Goal: Task Accomplishment & Management: Use online tool/utility

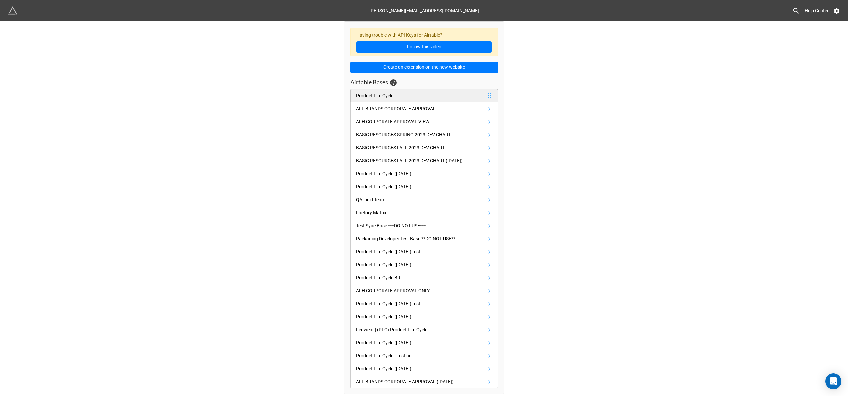
click at [410, 92] on link "Product Life Cycle" at bounding box center [424, 95] width 148 height 13
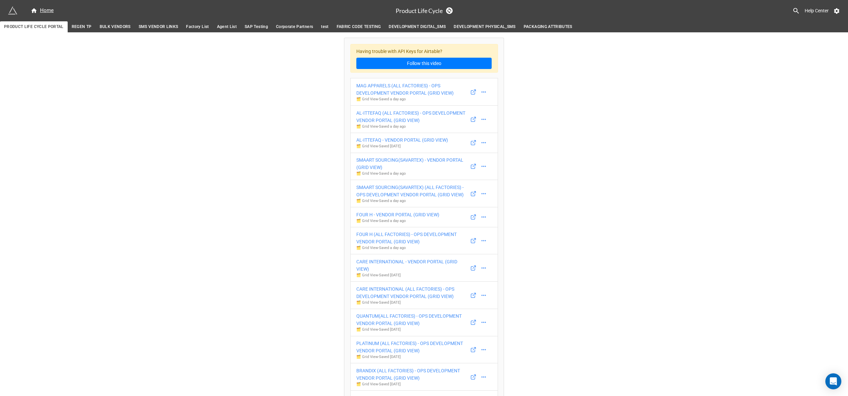
drag, startPoint x: 430, startPoint y: 90, endPoint x: 576, endPoint y: 84, distance: 146.5
click at [485, 92] on icon at bounding box center [484, 92] width 7 height 7
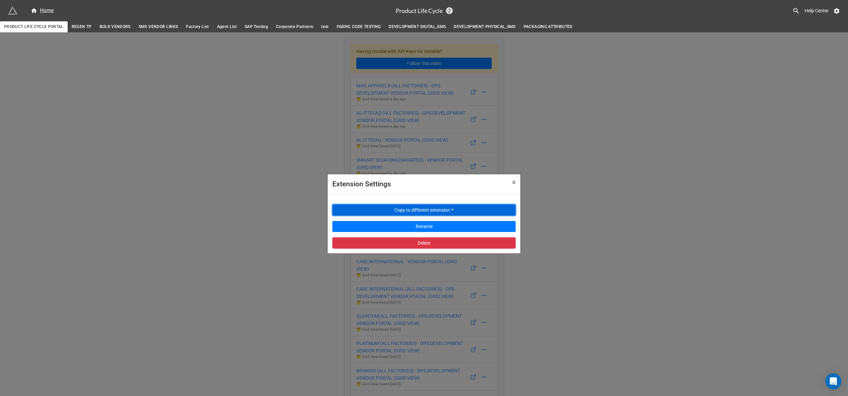
click at [446, 211] on button "Copy to different extension" at bounding box center [423, 209] width 183 height 11
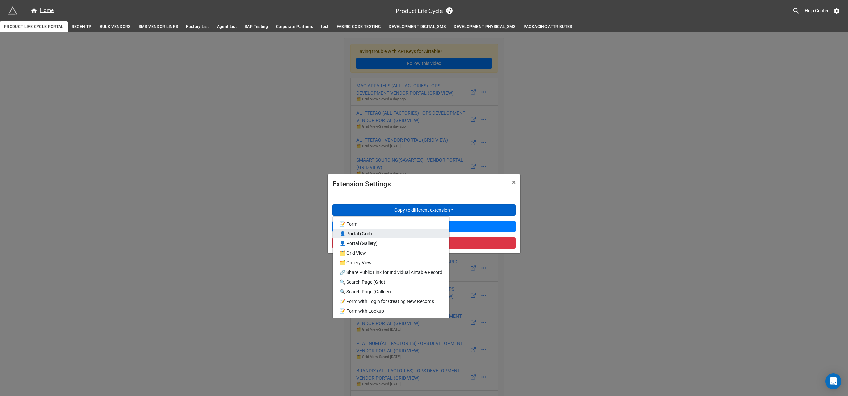
click at [378, 235] on link "👤 Portal (Grid)" at bounding box center [391, 234] width 117 height 10
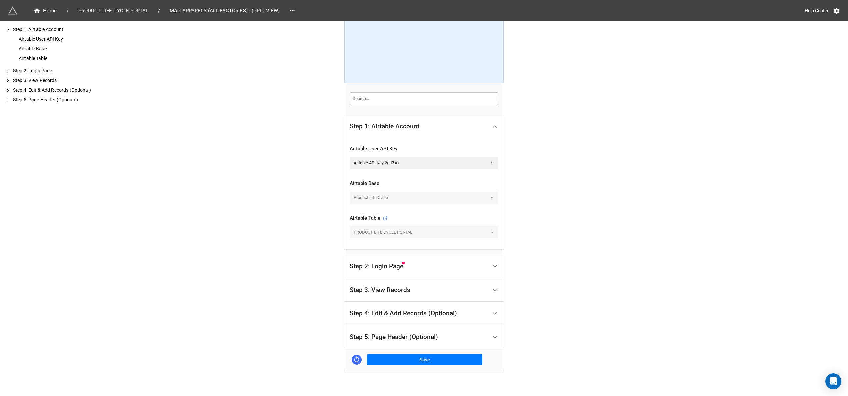
scroll to position [94, 0]
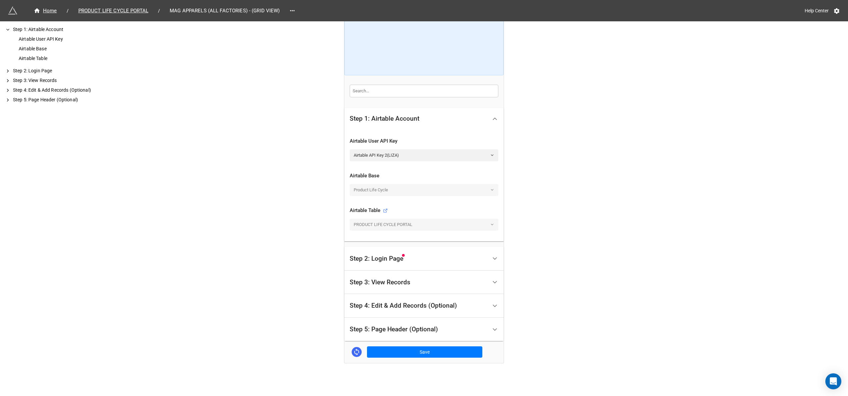
click at [433, 195] on div "Airtable Base Product Life Cycle" at bounding box center [424, 184] width 149 height 35
click at [425, 228] on div "PRODUCT LIFE CYCLE PORTAL" at bounding box center [424, 225] width 149 height 12
click at [430, 283] on div "Step 3: View Records" at bounding box center [419, 283] width 138 height 16
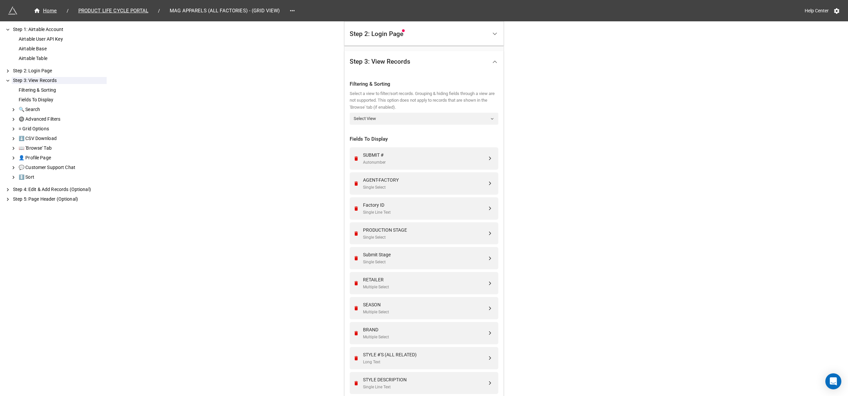
scroll to position [19, 0]
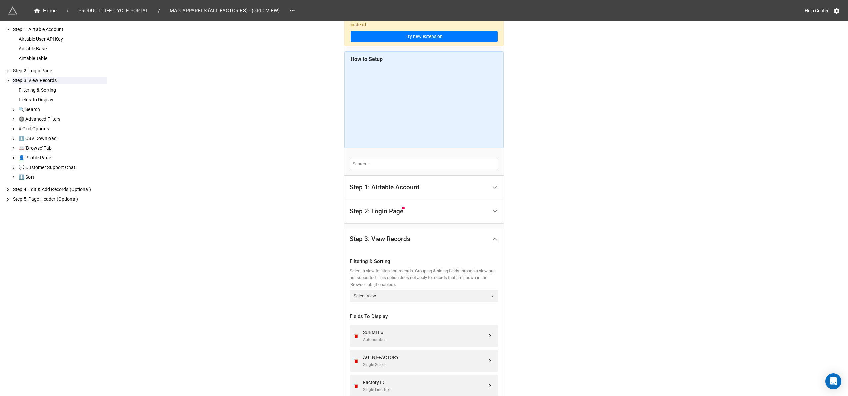
click at [426, 214] on div "Step 2: Login Page" at bounding box center [419, 211] width 138 height 16
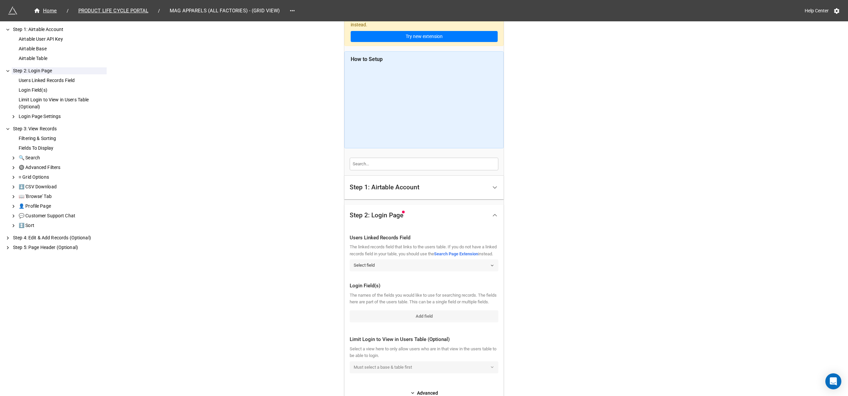
click at [486, 271] on link "Select field" at bounding box center [424, 265] width 149 height 12
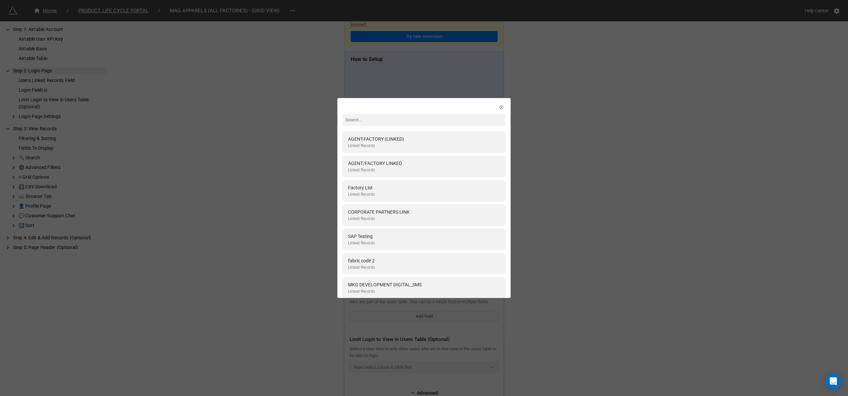
click at [370, 122] on input at bounding box center [424, 120] width 163 height 12
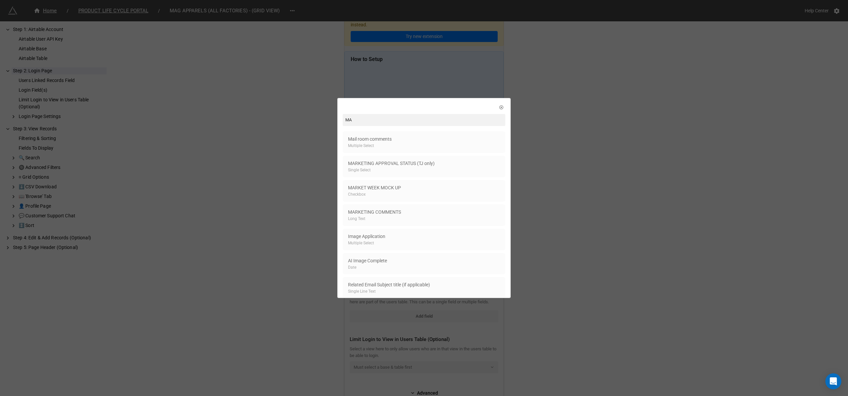
type input "M"
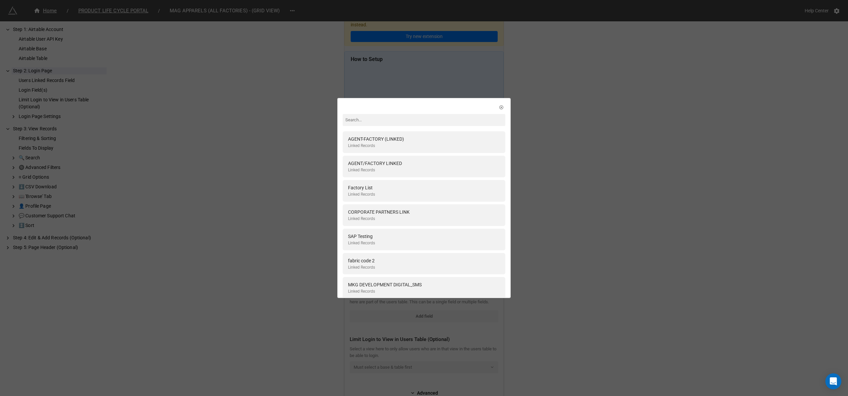
click at [572, 163] on div "AGENT-FACTORY (LINKED) Linked Records AGENT/FACTORY LINKED Linked Records Facto…" at bounding box center [424, 198] width 848 height 396
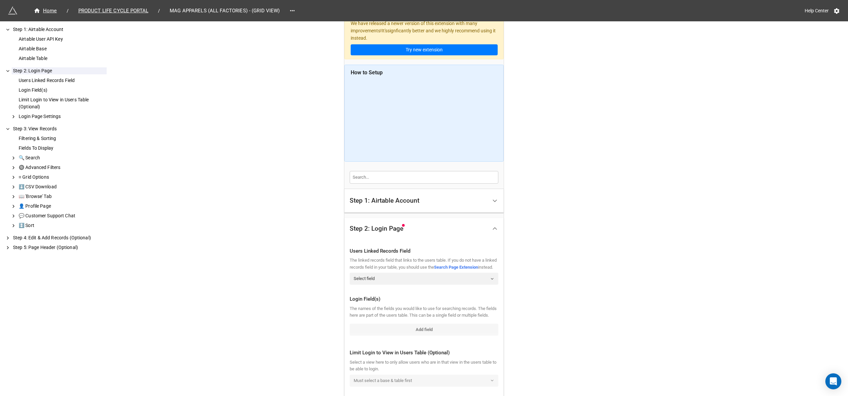
scroll to position [0, 0]
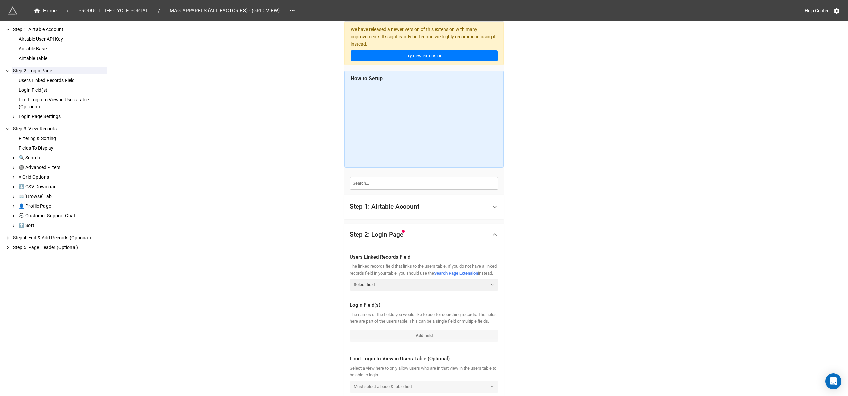
click at [422, 214] on div "Step 1: Airtable Account" at bounding box center [419, 207] width 138 height 16
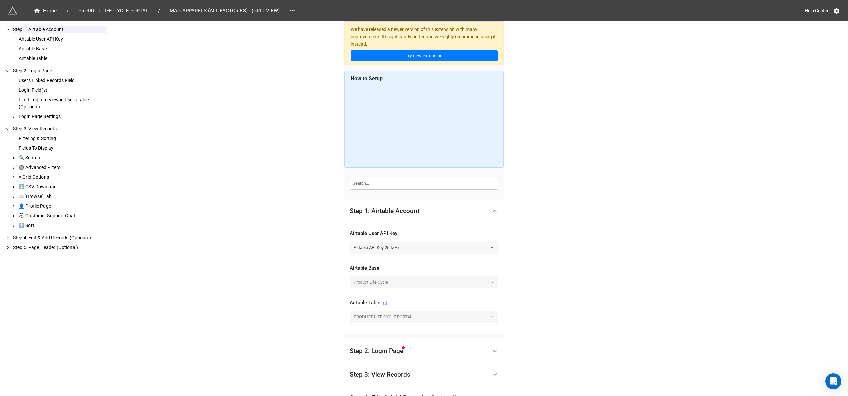
click at [413, 251] on link "Airtable API Key 2(LIZA)" at bounding box center [424, 248] width 149 height 12
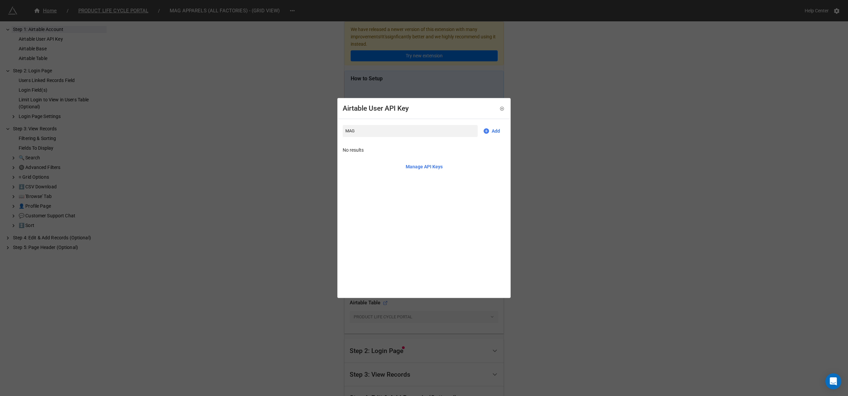
type input "MAG"
click at [553, 142] on div "Airtable User API Key MAG Add No results Manage API Keys" at bounding box center [424, 198] width 848 height 396
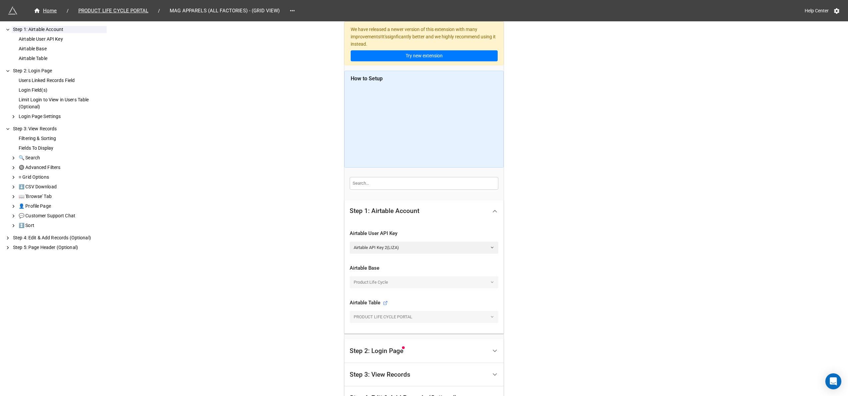
click at [422, 282] on div "Product Life Cycle" at bounding box center [424, 282] width 149 height 12
click at [488, 246] on link "Airtable API Key 2(LIZA)" at bounding box center [424, 248] width 149 height 12
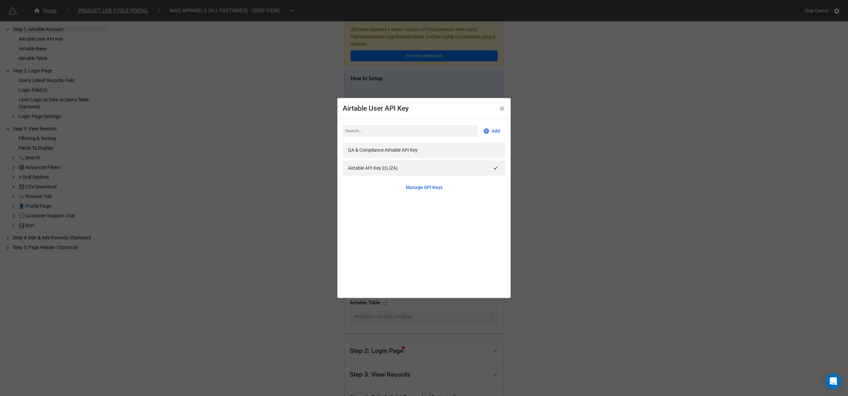
click at [563, 214] on div "Airtable User API Key Add QA & Compliance Airtable API Key Airtable API Key 2(L…" at bounding box center [424, 198] width 848 height 396
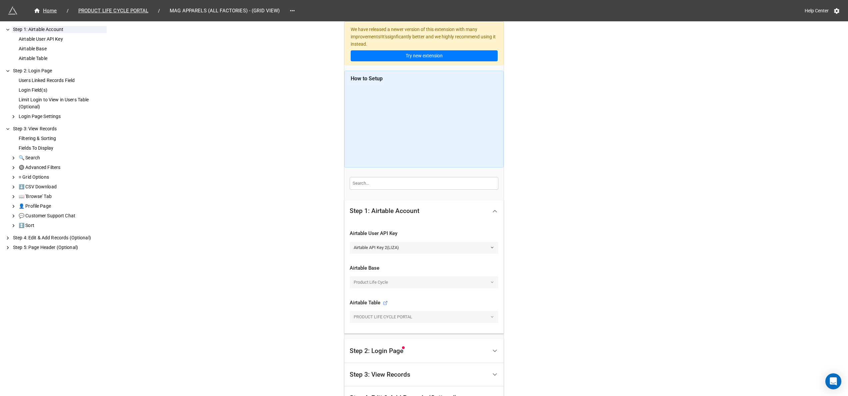
click at [418, 252] on link "Airtable API Key 2(LIZA)" at bounding box center [424, 248] width 149 height 12
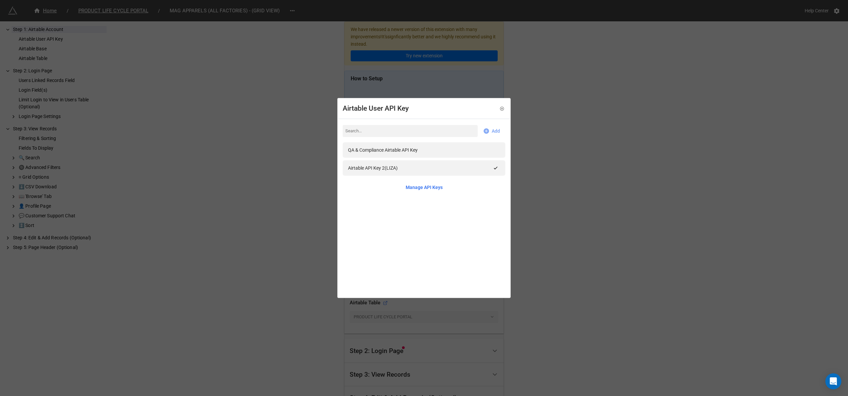
click at [483, 128] on icon at bounding box center [486, 131] width 7 height 7
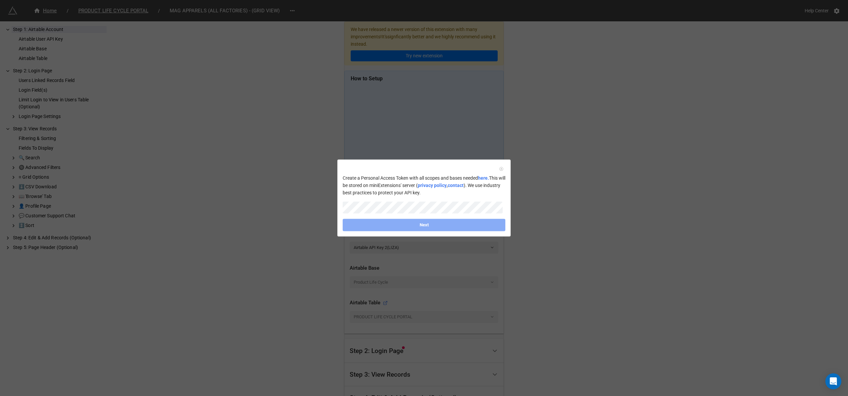
click at [501, 168] on icon at bounding box center [501, 169] width 5 height 5
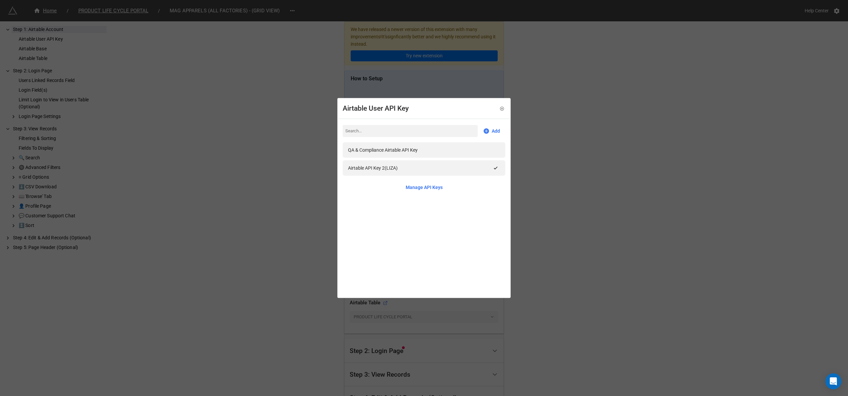
click at [497, 104] on div "Airtable User API Key" at bounding box center [424, 109] width 172 height 20
click at [500, 108] on icon at bounding box center [502, 108] width 5 height 5
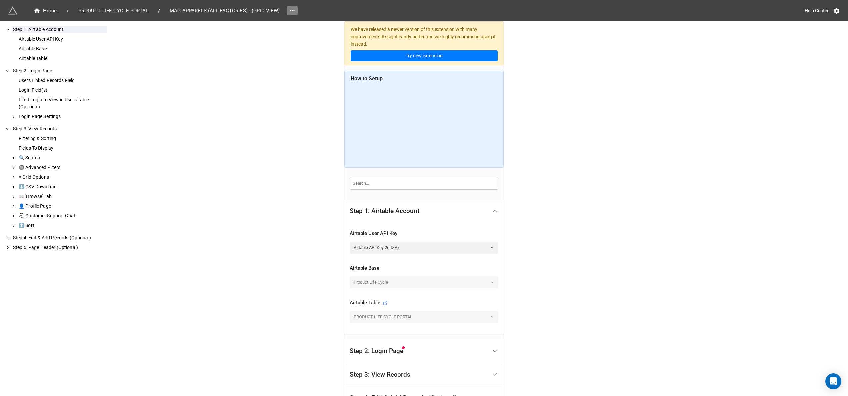
click at [291, 12] on icon at bounding box center [292, 10] width 7 height 7
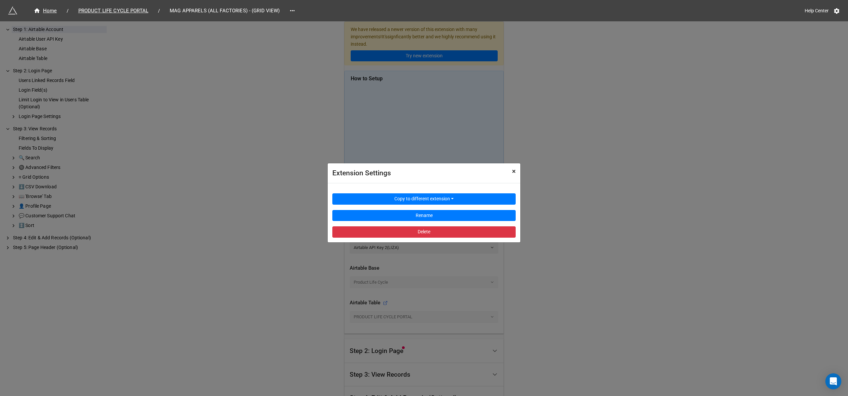
click at [513, 170] on span "×" at bounding box center [514, 171] width 4 height 8
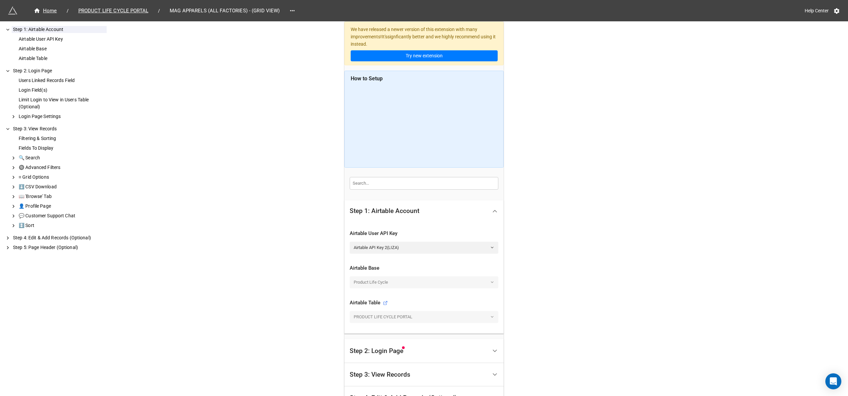
click at [488, 181] on input "text" at bounding box center [424, 183] width 149 height 13
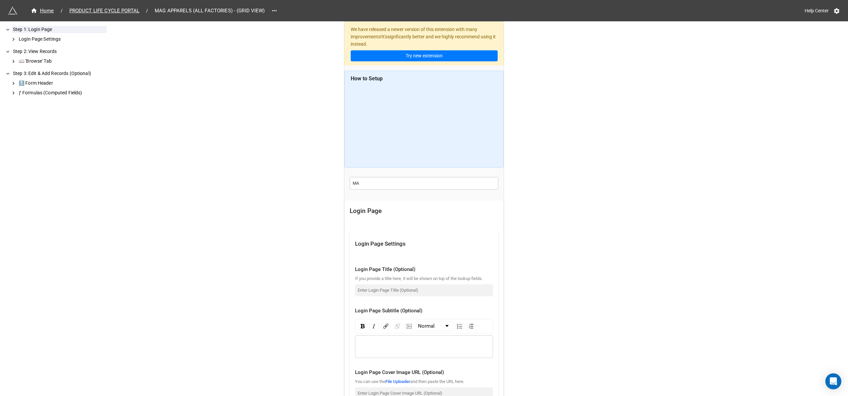
type input "M"
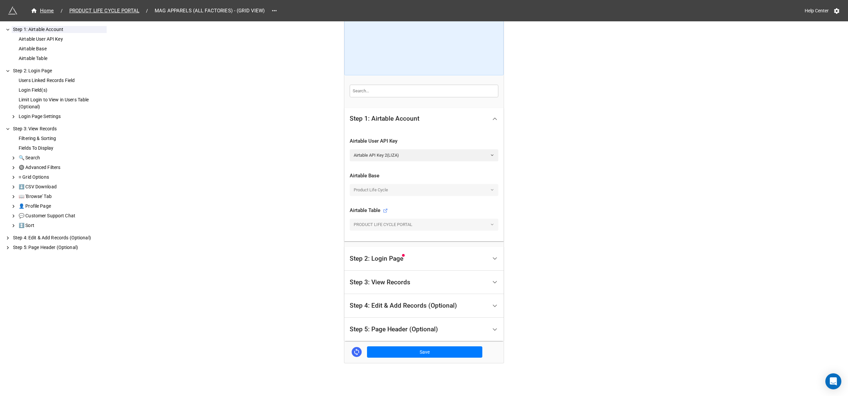
scroll to position [94, 0]
click at [489, 286] on div at bounding box center [495, 282] width 15 height 15
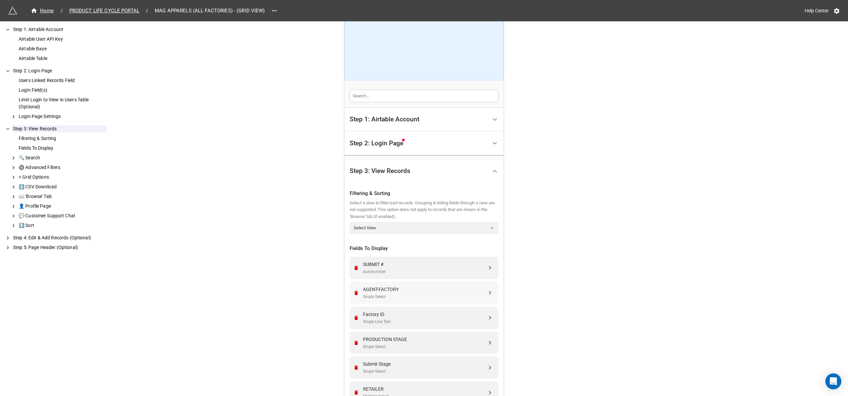
scroll to position [133, 0]
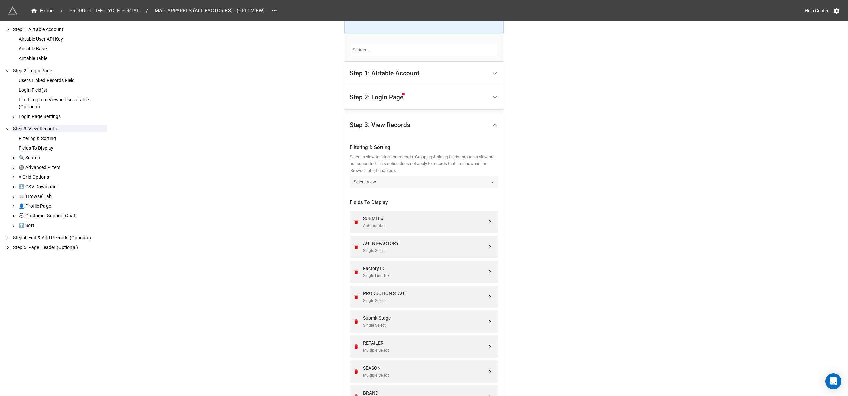
click at [415, 184] on link "Select View" at bounding box center [424, 182] width 149 height 12
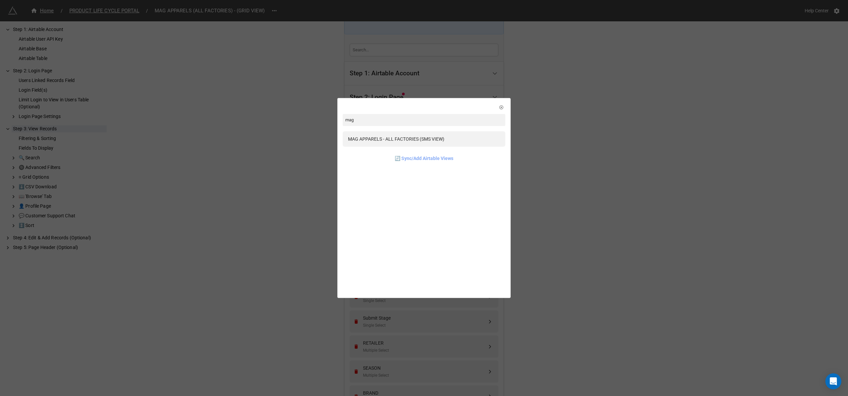
type input "mag"
click at [425, 160] on link "🔄 Sync/Add Airtable Views" at bounding box center [424, 158] width 59 height 7
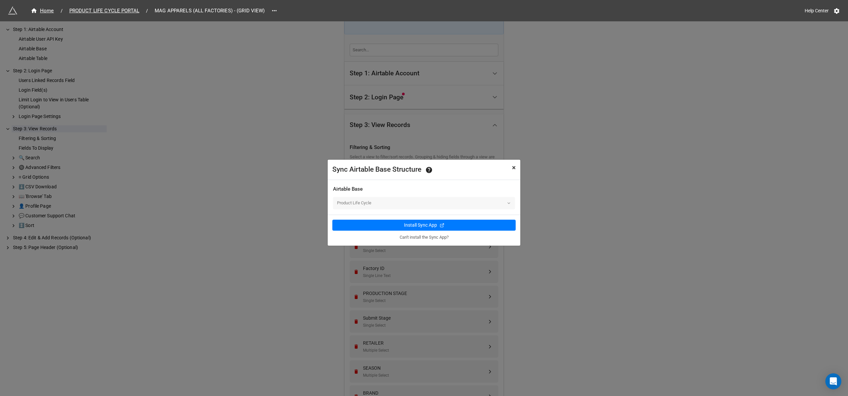
click at [512, 168] on span "×" at bounding box center [514, 168] width 4 height 8
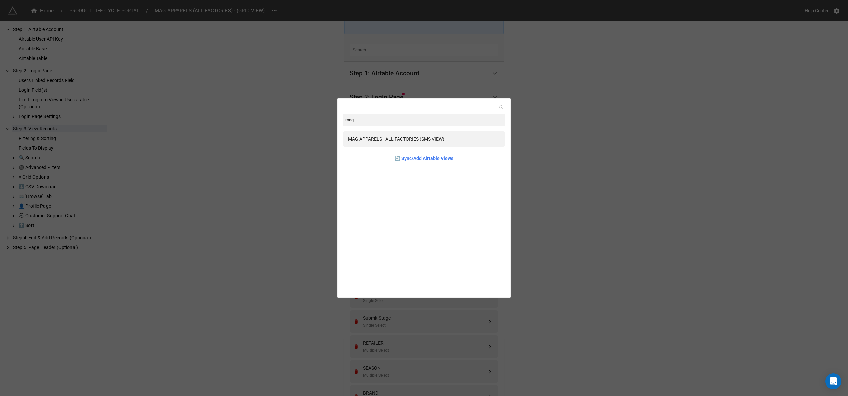
click at [499, 107] on icon at bounding box center [501, 107] width 5 height 5
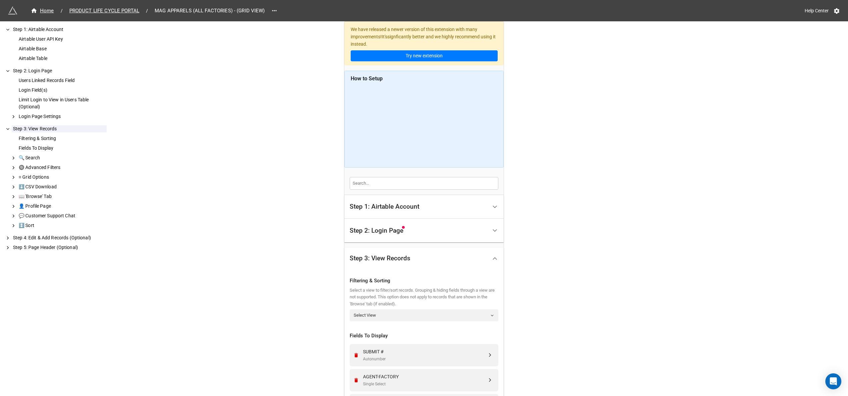
scroll to position [67, 0]
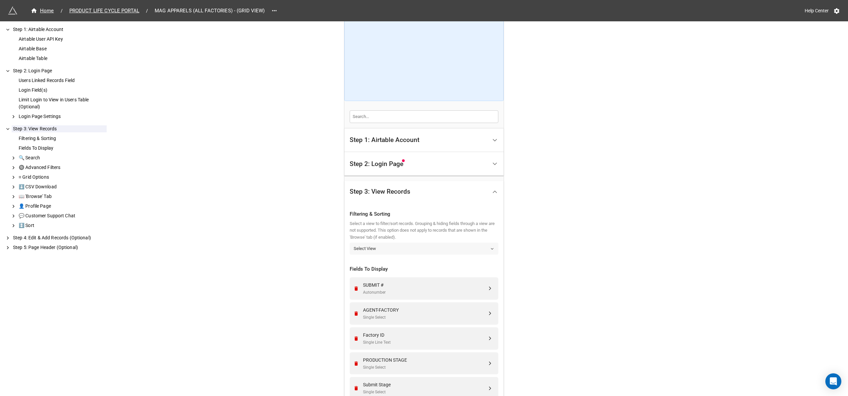
click at [401, 244] on link "Select View" at bounding box center [424, 249] width 149 height 12
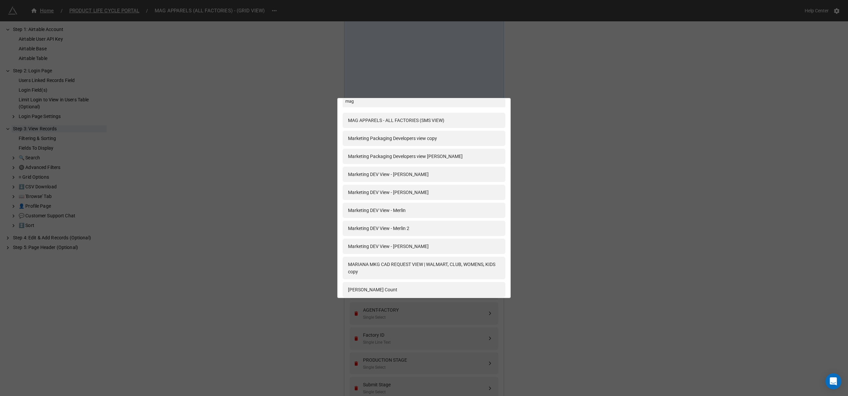
scroll to position [0, 0]
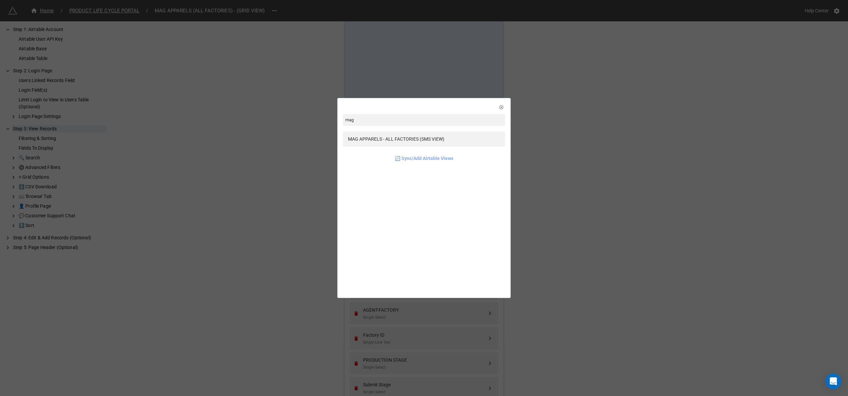
type input "mag"
click at [408, 158] on link "🔄 Sync/Add Airtable Views" at bounding box center [424, 158] width 59 height 7
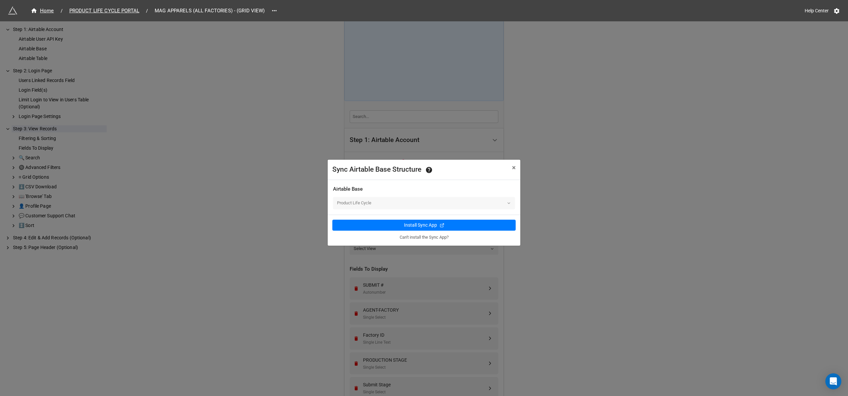
click at [419, 206] on div "Product Life Cycle" at bounding box center [424, 203] width 182 height 12
click at [517, 166] on button "× Close" at bounding box center [514, 168] width 13 height 16
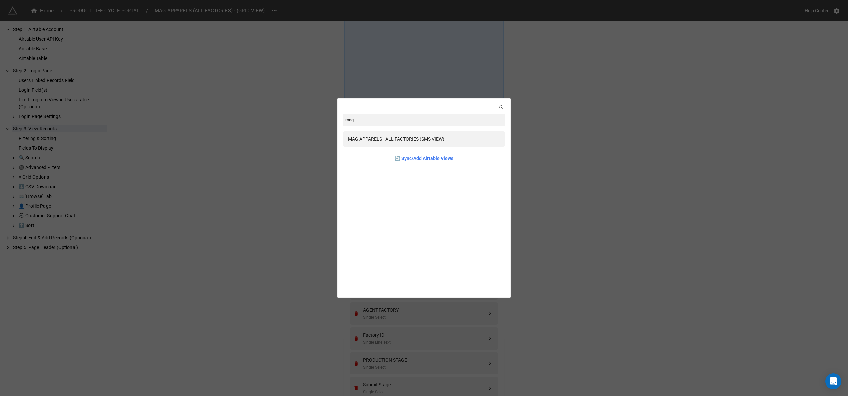
click at [664, 74] on div "mag MAG APPARELS - ALL FACTORIES (SMS VIEW) 🔄 Sync/Add Airtable Views" at bounding box center [424, 198] width 848 height 396
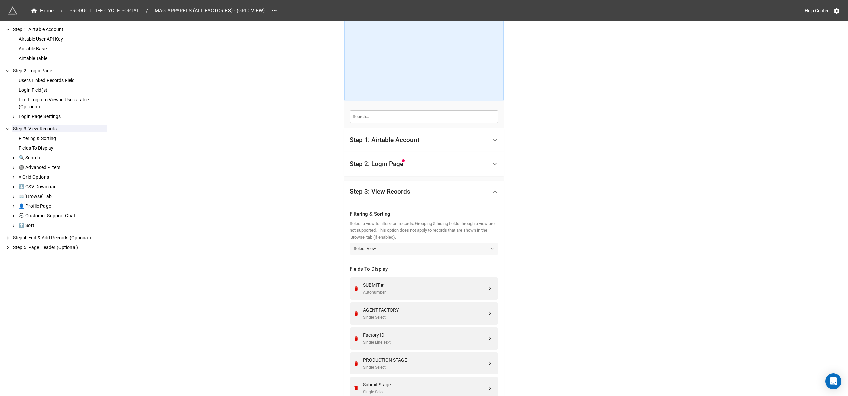
click at [404, 246] on link "Select View" at bounding box center [424, 249] width 149 height 12
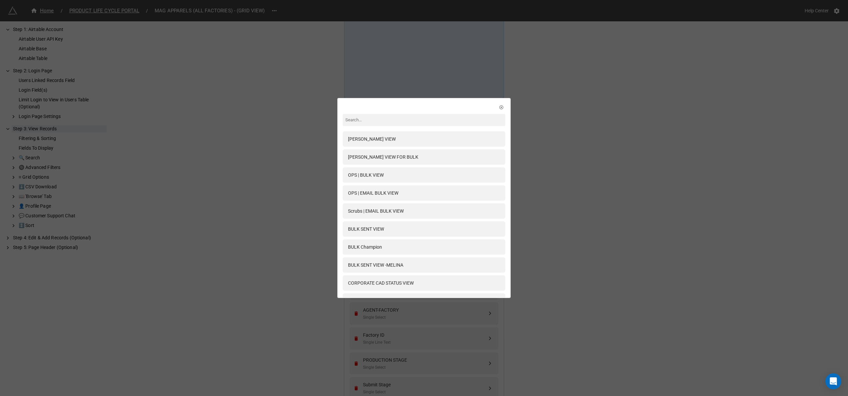
click at [402, 251] on div "BULK Champion" at bounding box center [424, 246] width 163 height 15
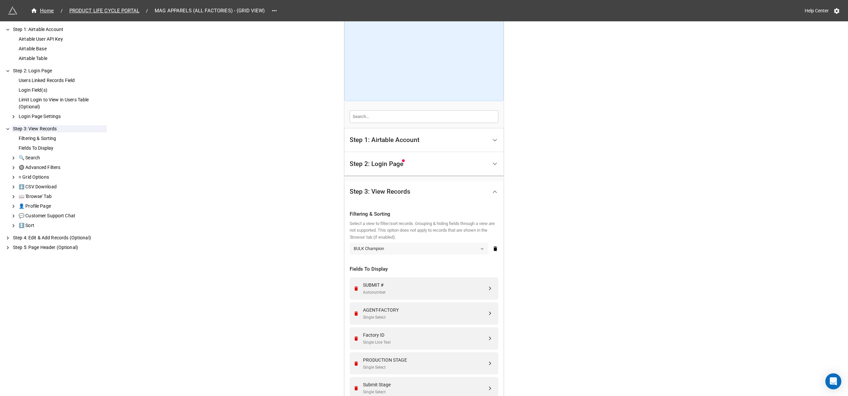
click at [410, 251] on link "BULK Champion" at bounding box center [419, 249] width 139 height 12
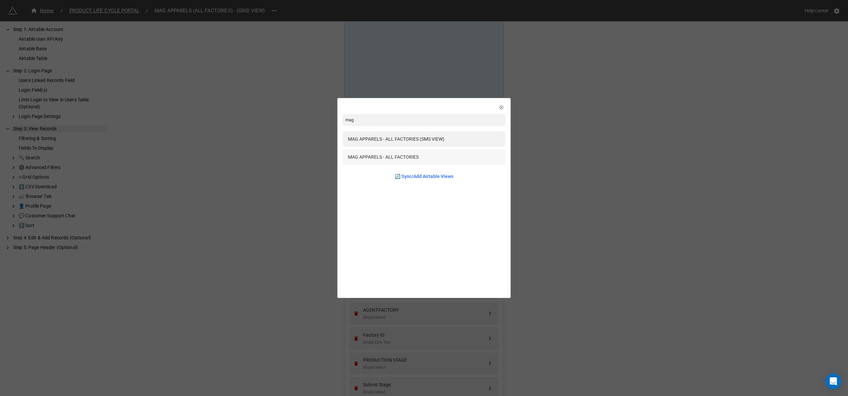
type input "mag"
click at [410, 159] on div "MAG APPARELS - ALL FACTORIES" at bounding box center [383, 156] width 71 height 7
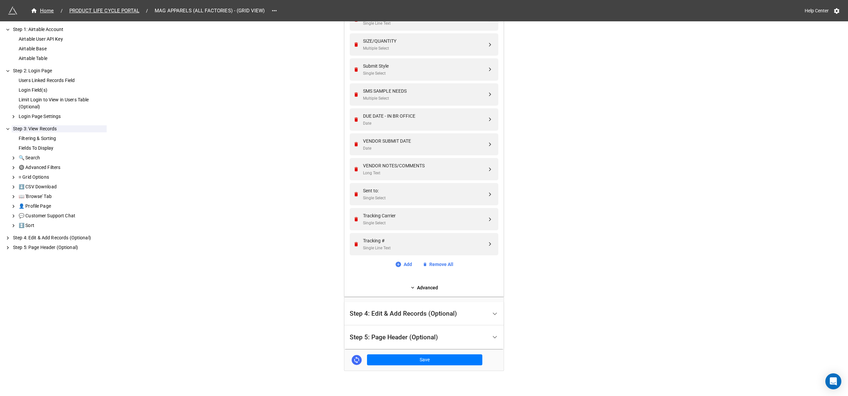
scroll to position [620, 0]
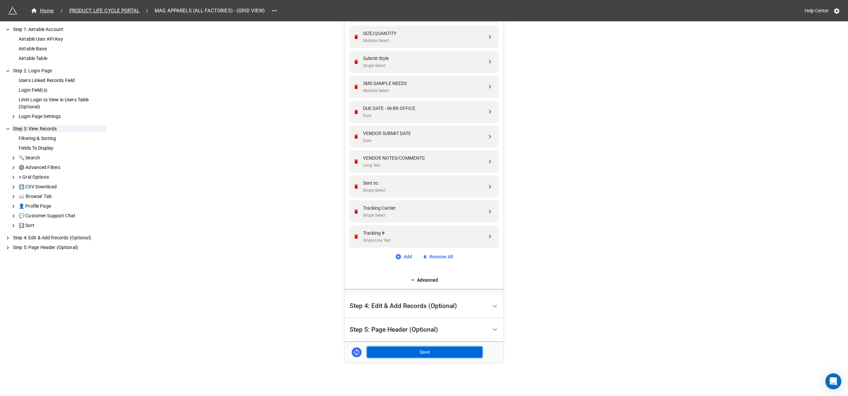
click at [414, 349] on button "Save" at bounding box center [424, 352] width 115 height 11
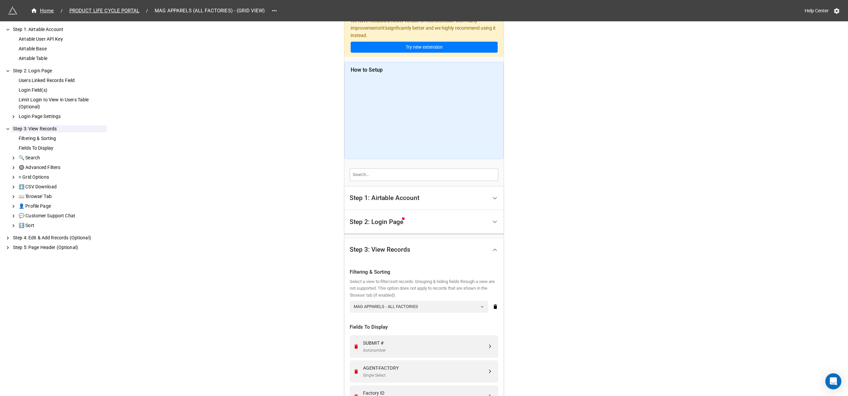
scroll to position [0, 0]
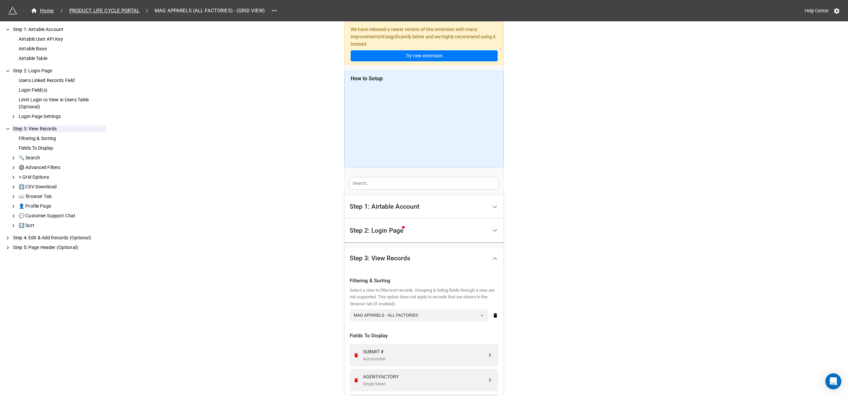
click at [482, 231] on div "Step 2: Login Page" at bounding box center [419, 231] width 138 height 16
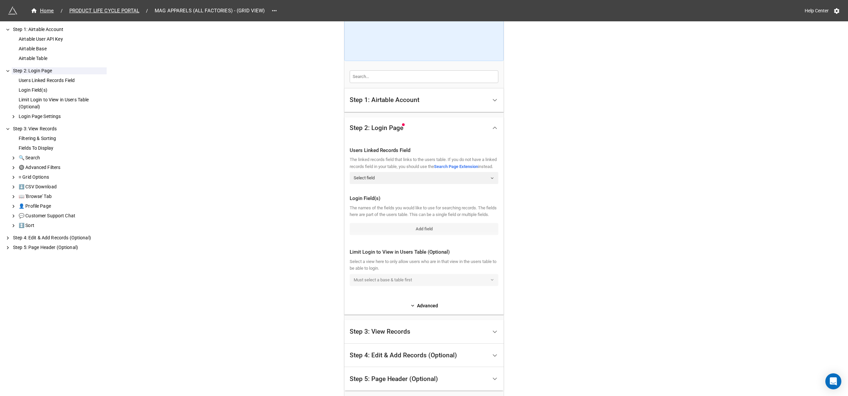
scroll to position [133, 0]
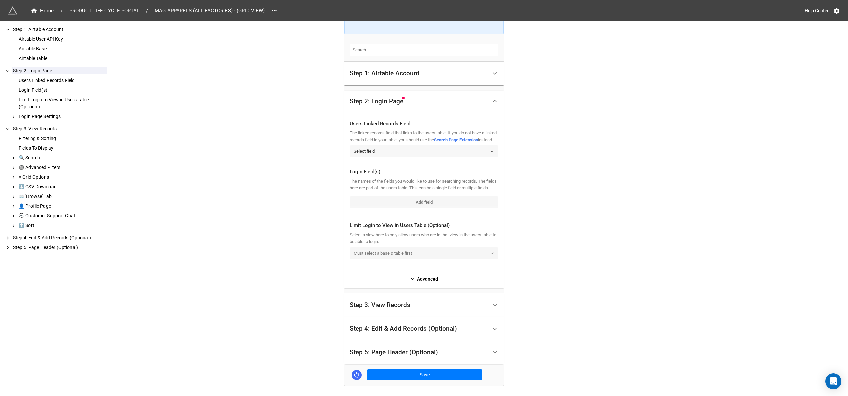
click at [489, 157] on link "Select field" at bounding box center [424, 151] width 149 height 12
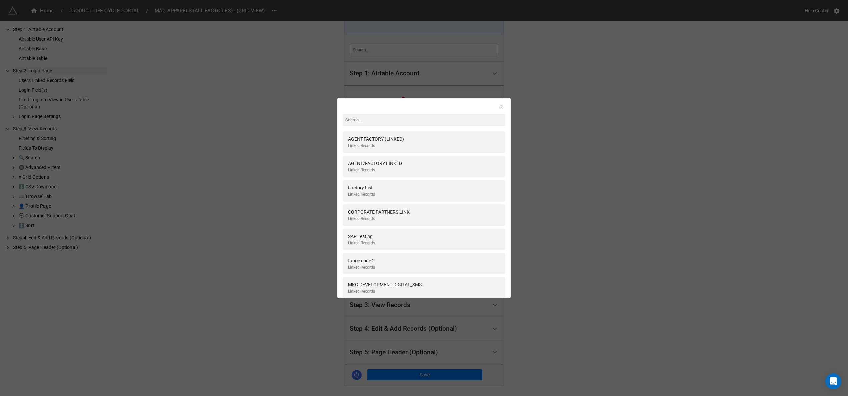
click at [499, 106] on icon at bounding box center [501, 107] width 5 height 5
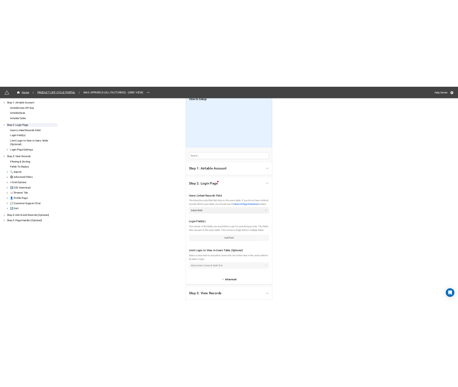
scroll to position [0, 0]
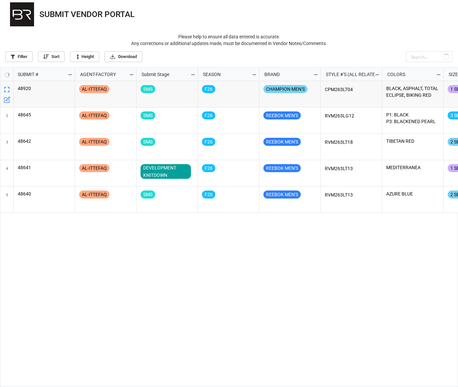
scroll to position [315, 454]
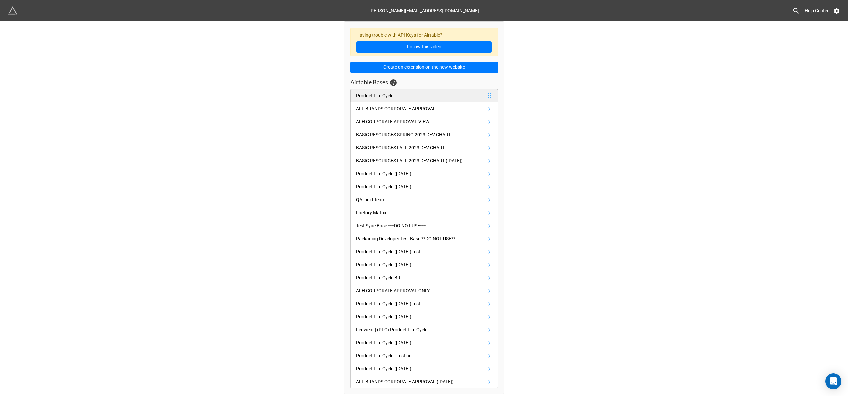
click at [406, 97] on link "Product Life Cycle" at bounding box center [424, 95] width 148 height 13
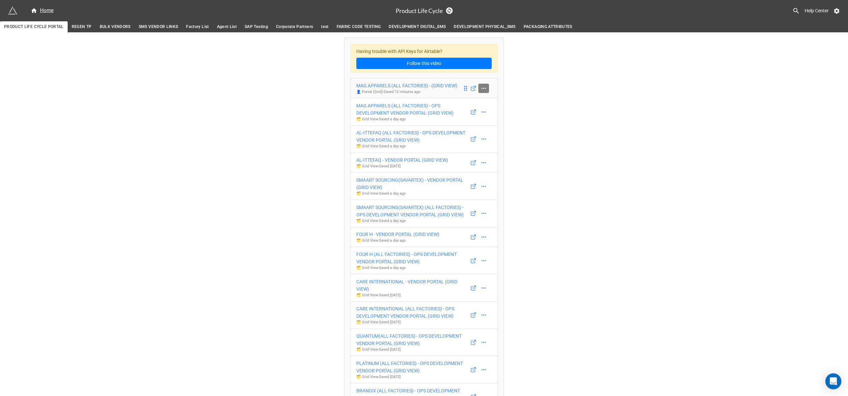
click at [457, 90] on icon at bounding box center [484, 88] width 7 height 7
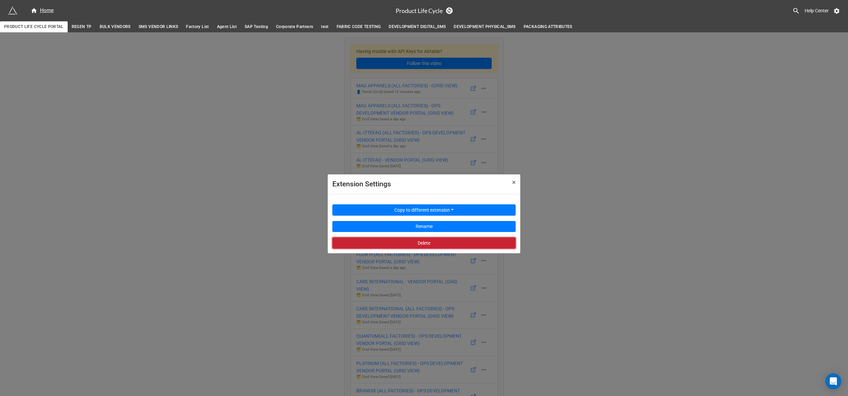
click at [437, 241] on button "Delete" at bounding box center [423, 242] width 183 height 11
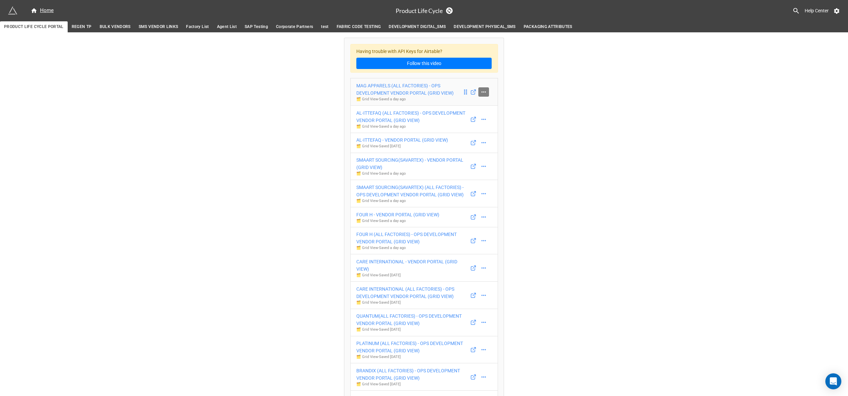
click at [457, 93] on icon at bounding box center [484, 92] width 7 height 7
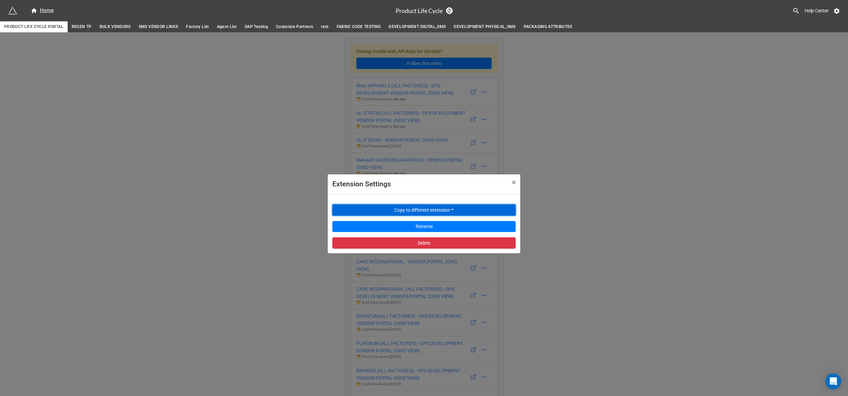
click at [456, 211] on button "Copy to different extension" at bounding box center [423, 209] width 183 height 11
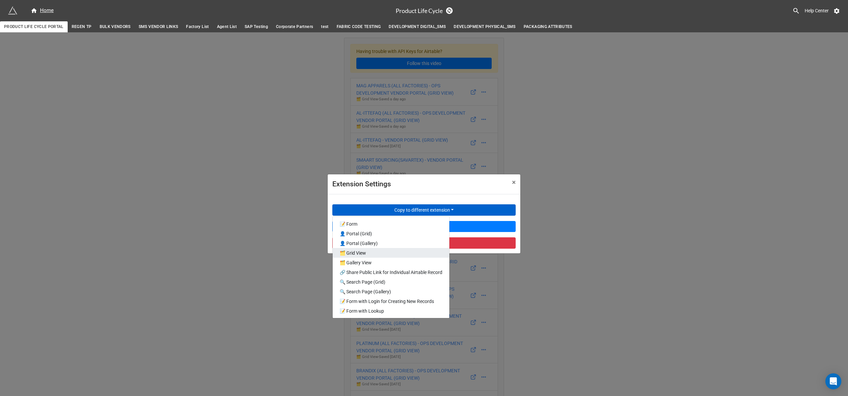
click at [372, 254] on link "🗂️ Grid View" at bounding box center [391, 253] width 117 height 10
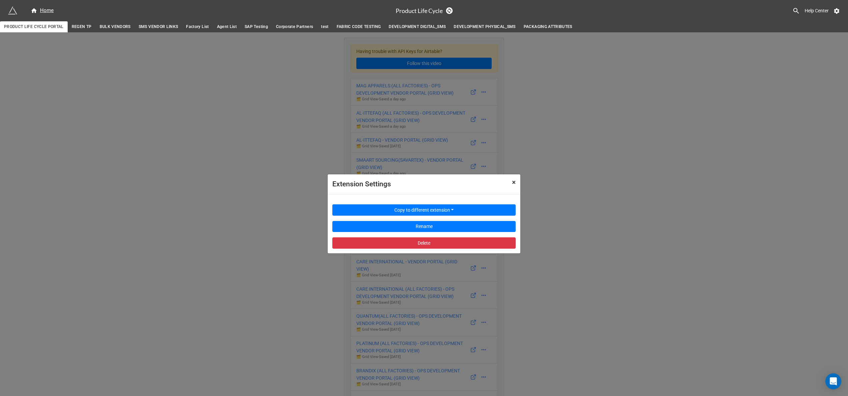
click at [457, 183] on span "×" at bounding box center [514, 182] width 4 height 8
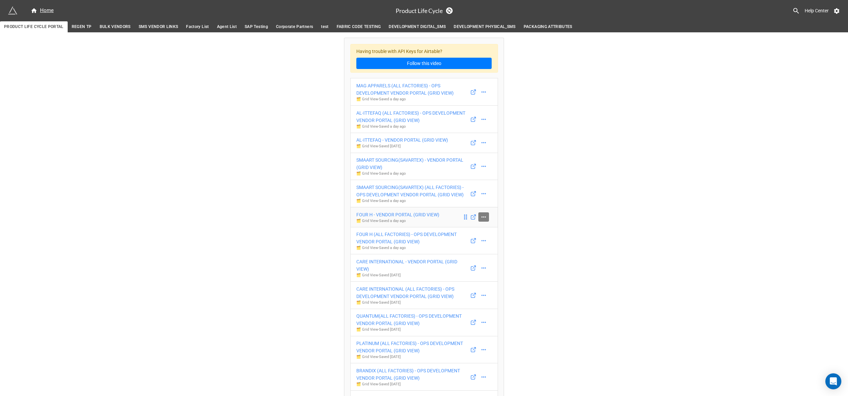
click at [457, 218] on icon at bounding box center [484, 217] width 7 height 7
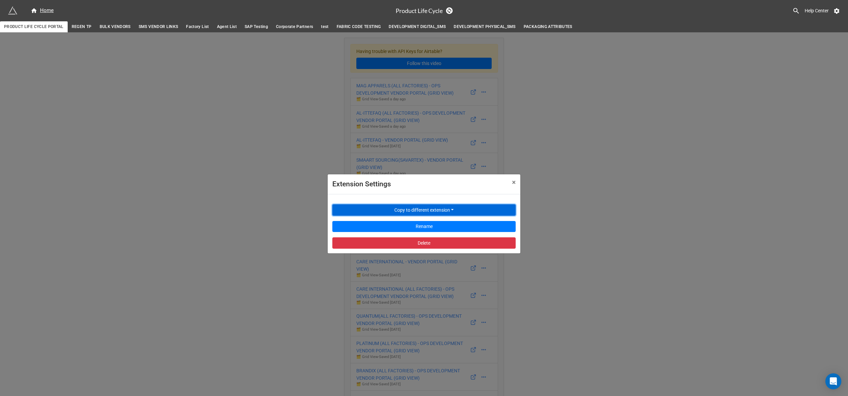
click at [457, 209] on button "Copy to different extension" at bounding box center [423, 209] width 183 height 11
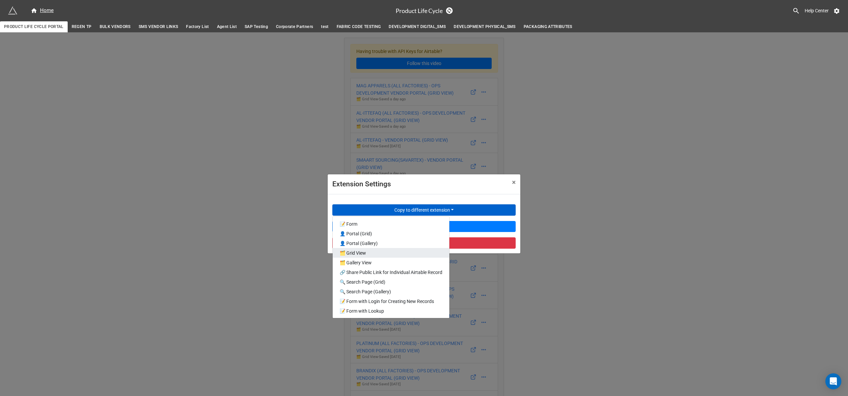
click at [414, 255] on link "🗂️ Grid View" at bounding box center [391, 253] width 117 height 10
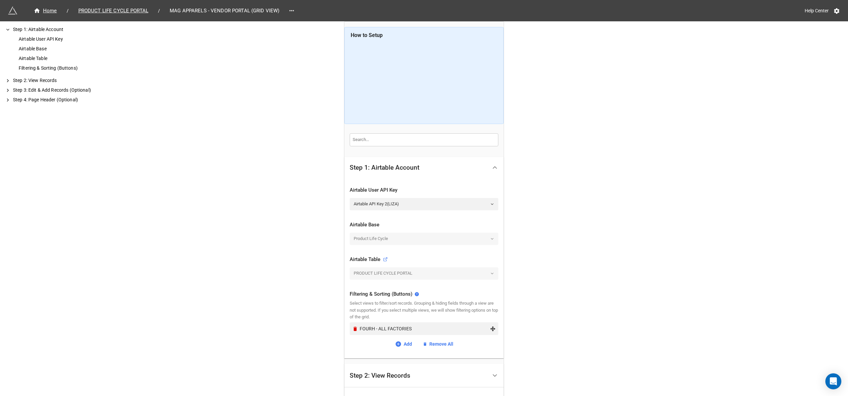
click at [435, 331] on div "FOURH - ALL FACTORIES" at bounding box center [425, 328] width 130 height 7
click at [445, 348] on link "Remove All" at bounding box center [438, 343] width 31 height 7
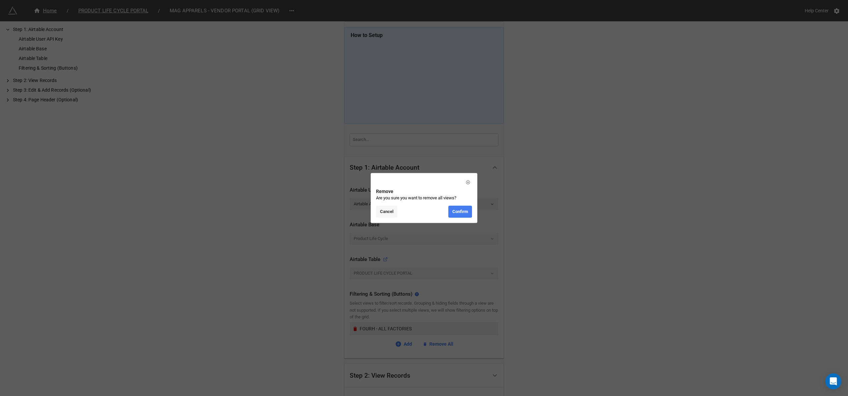
click at [384, 208] on link "Cancel" at bounding box center [386, 212] width 21 height 12
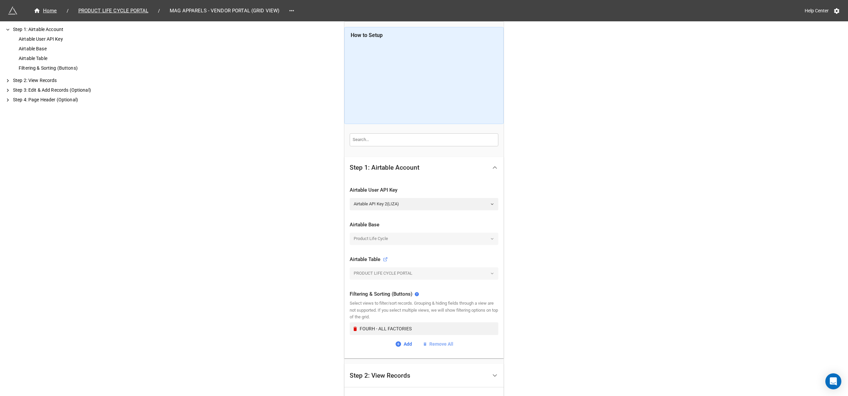
click at [447, 346] on link "Remove All" at bounding box center [438, 343] width 31 height 7
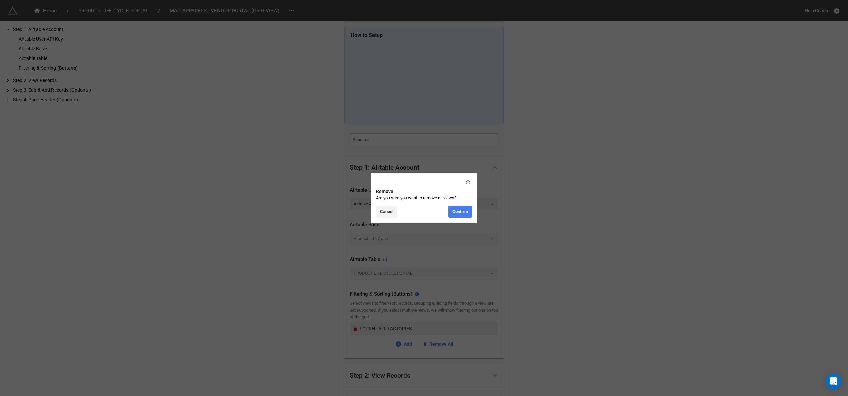
click at [462, 211] on link "Confirm" at bounding box center [461, 212] width 24 height 12
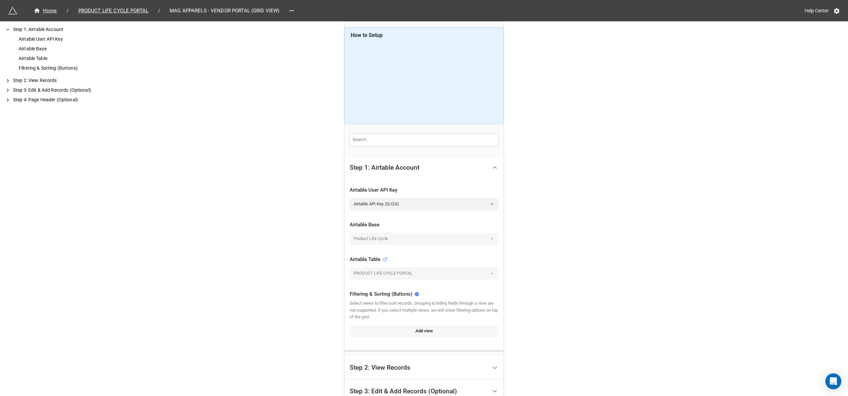
click at [421, 330] on link "Add view" at bounding box center [424, 331] width 149 height 12
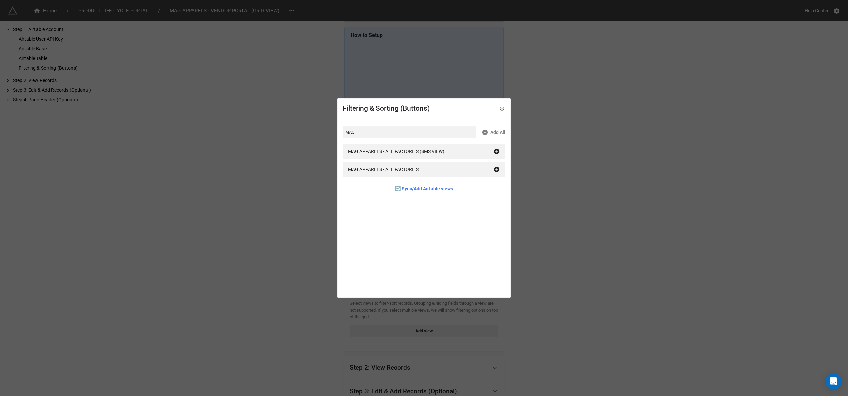
type input "MAG"
click at [425, 173] on div "MAG APPARELS - ALL FACTORIES" at bounding box center [424, 169] width 163 height 15
click at [500, 110] on icon at bounding box center [502, 108] width 5 height 5
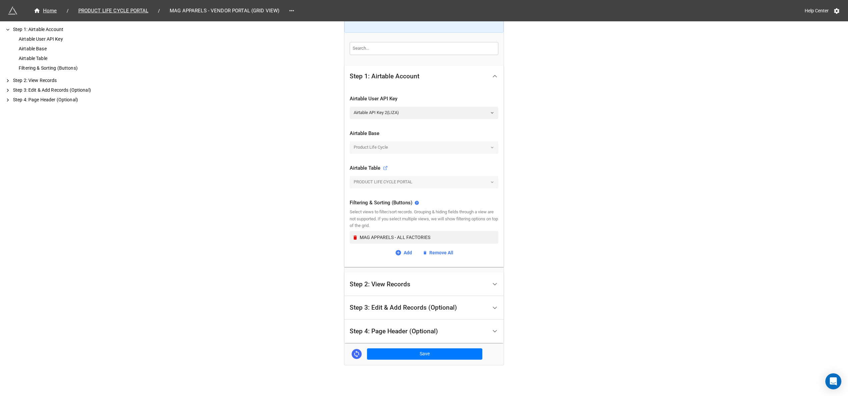
scroll to position [94, 0]
click at [451, 350] on button "Save" at bounding box center [424, 351] width 115 height 11
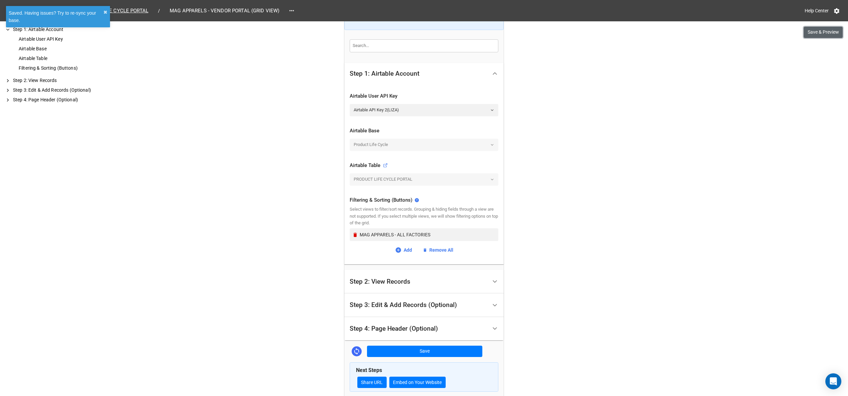
click at [818, 32] on button "Save & Preview" at bounding box center [823, 32] width 39 height 11
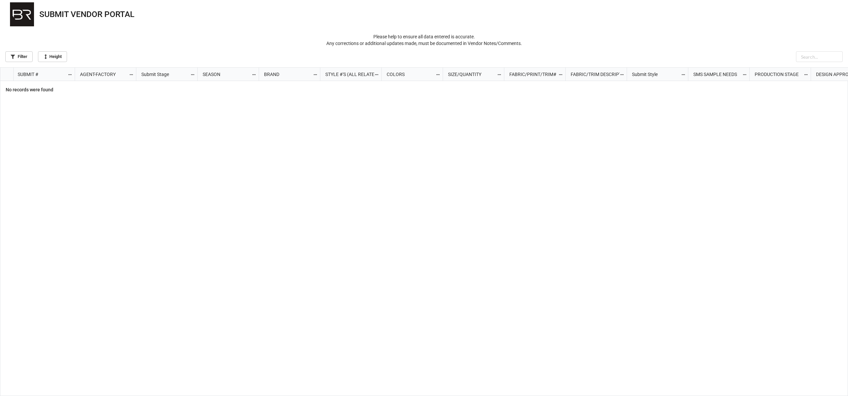
scroll to position [324, 844]
